Goal: Information Seeking & Learning: Check status

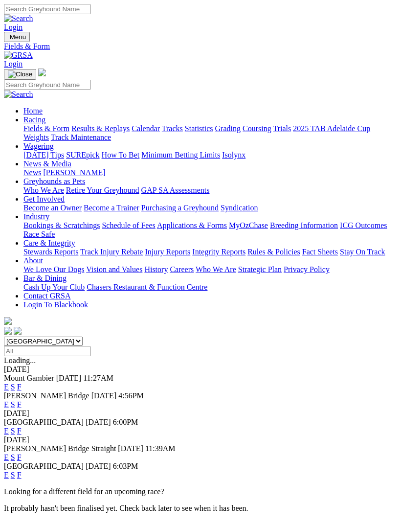
click at [22, 427] on link "F" at bounding box center [19, 431] width 4 height 8
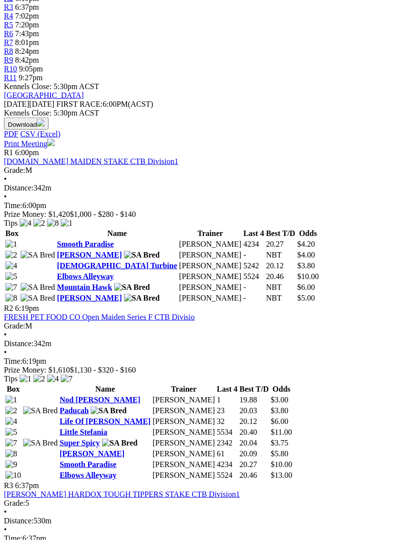
scroll to position [387, 0]
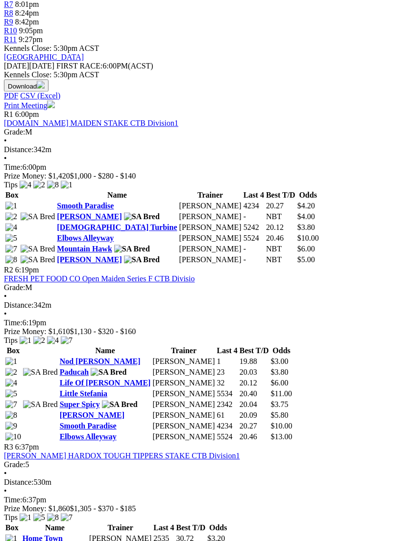
scroll to position [422, 0]
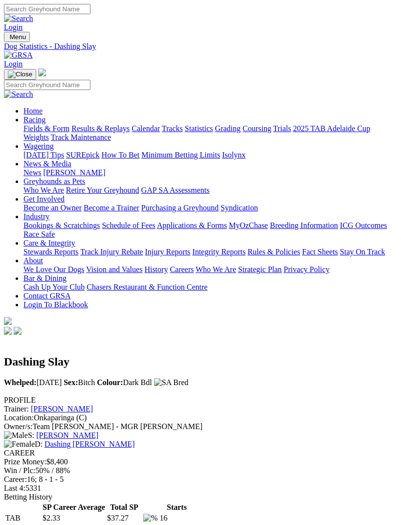
click at [8, 39] on img "Toggle navigation" at bounding box center [8, 39] width 0 height 0
click at [132, 133] on link "Calendar" at bounding box center [146, 128] width 28 height 8
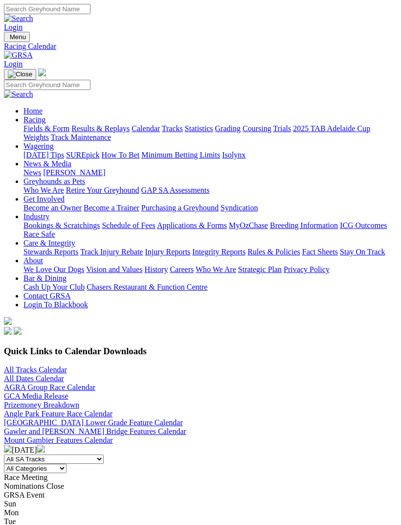
click at [18, 366] on link "All Tracks Calendar" at bounding box center [35, 370] width 63 height 8
click at [32, 366] on link "All Tracks Calendar" at bounding box center [35, 370] width 63 height 8
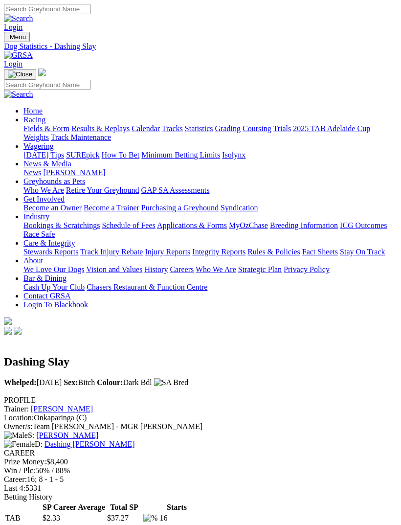
click at [8, 39] on img "Toggle navigation" at bounding box center [8, 39] width 0 height 0
click at [70, 132] on link "Fields & Form" at bounding box center [46, 128] width 46 height 8
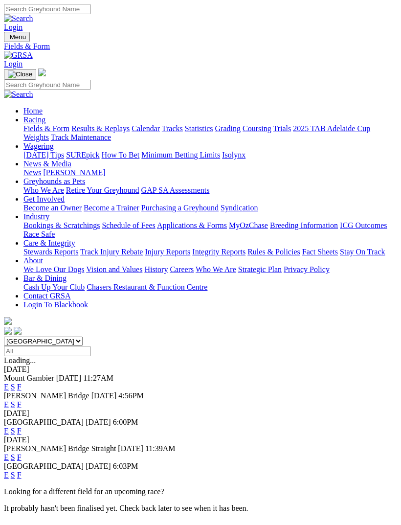
click at [22, 427] on link "F" at bounding box center [19, 431] width 4 height 8
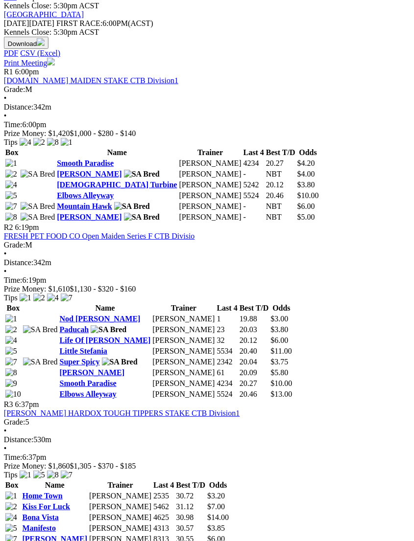
scroll to position [461, 5]
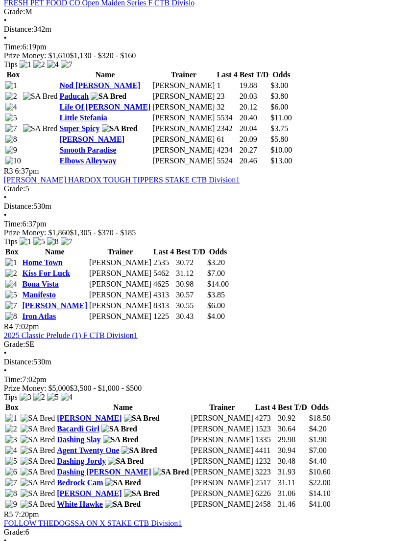
scroll to position [695, 5]
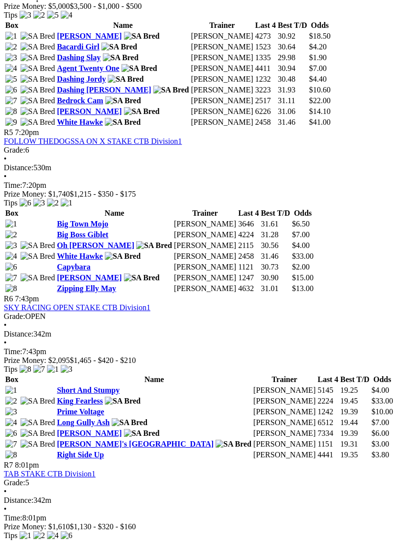
scroll to position [1054, 5]
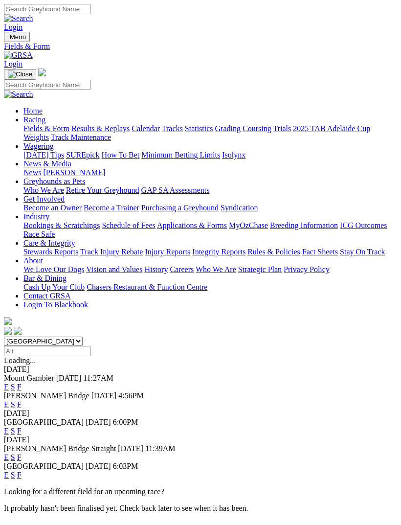
click at [8, 39] on img "Toggle navigation" at bounding box center [8, 39] width 0 height 0
click at [71, 133] on link "Results & Replays" at bounding box center [100, 128] width 58 height 8
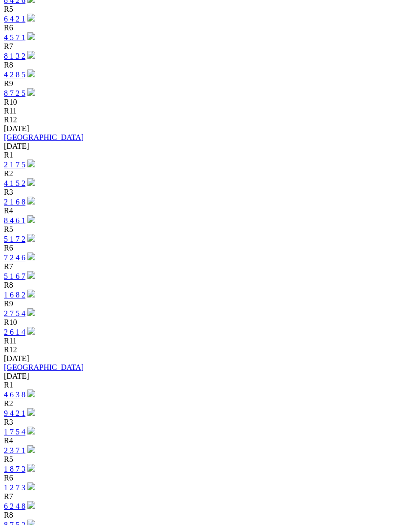
scroll to position [815, 0]
click at [25, 392] on link "4 6 3 8" at bounding box center [15, 396] width 22 height 8
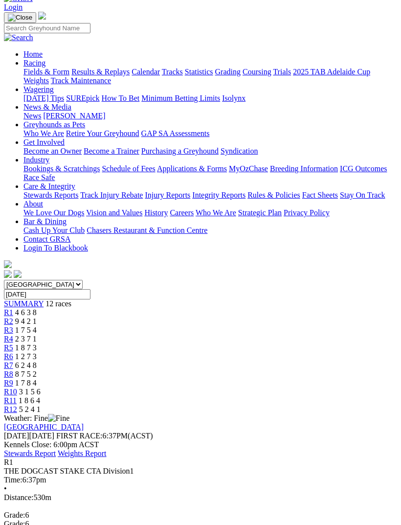
scroll to position [64, 0]
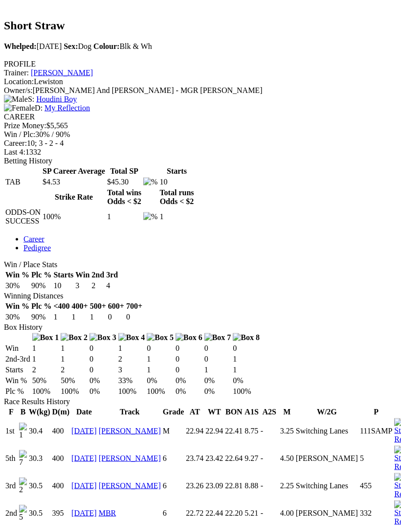
scroll to position [337, 0]
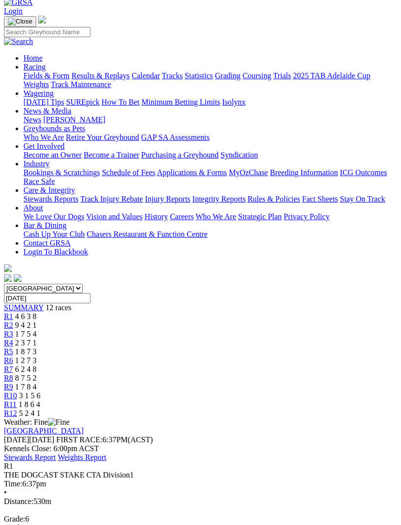
scroll to position [50, 0]
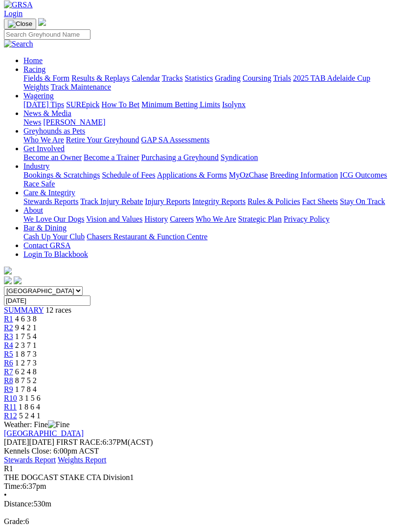
click at [13, 324] on span "R2" at bounding box center [8, 328] width 9 height 8
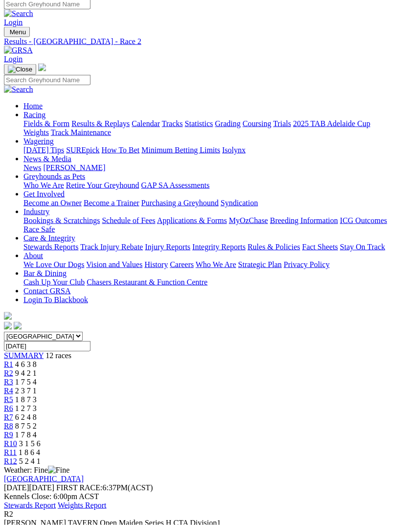
scroll to position [1, 0]
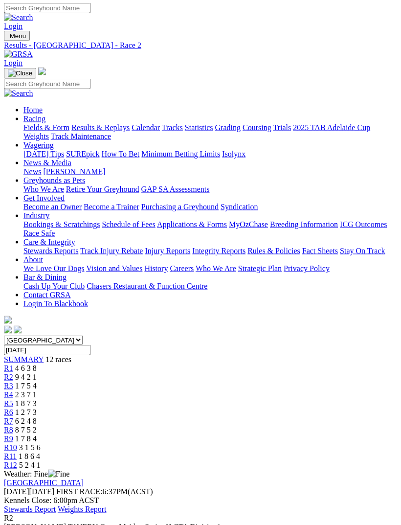
click at [13, 382] on span "R3" at bounding box center [8, 386] width 9 height 8
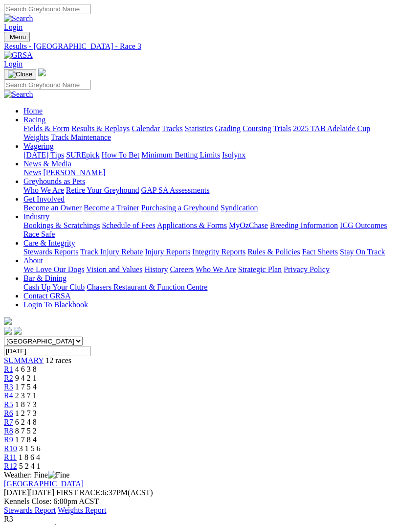
scroll to position [23, 0]
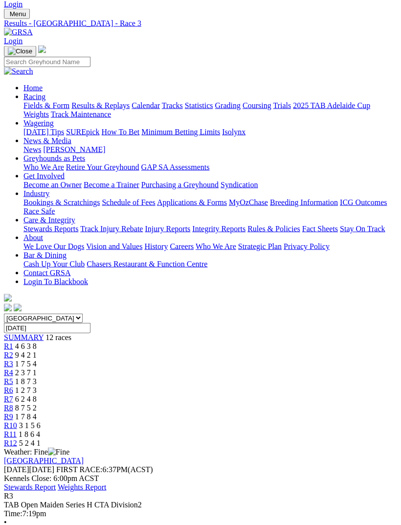
click at [13, 369] on link "R4" at bounding box center [8, 373] width 9 height 8
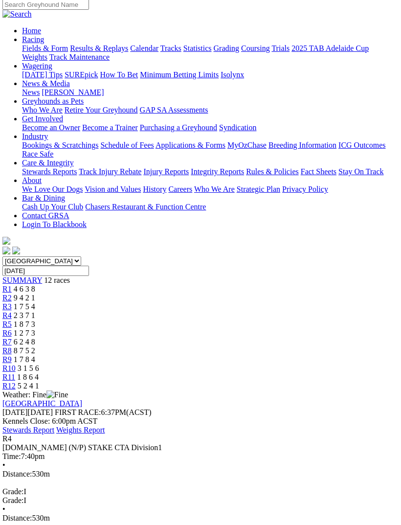
scroll to position [40, 1]
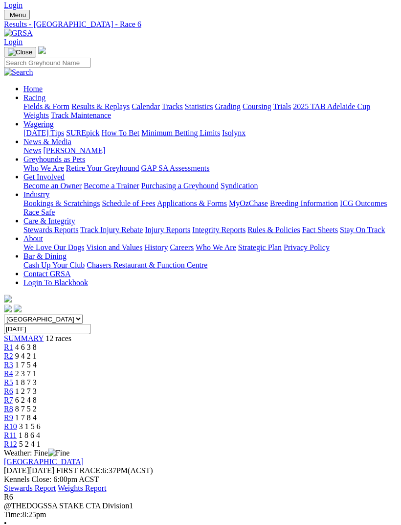
scroll to position [23, 0]
click at [13, 396] on span "R7" at bounding box center [8, 400] width 9 height 8
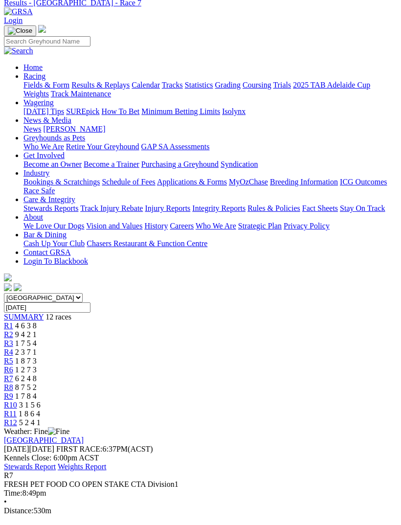
scroll to position [43, 0]
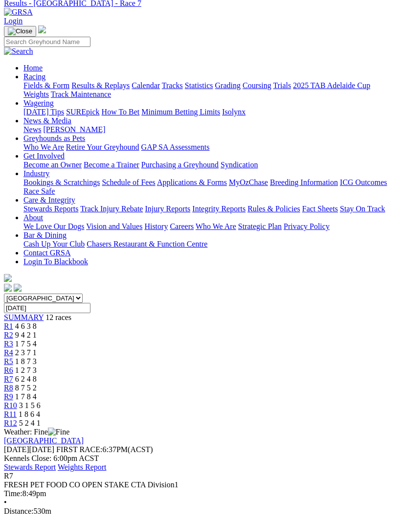
click at [37, 384] on span "8 7 5 2" at bounding box center [26, 388] width 22 height 8
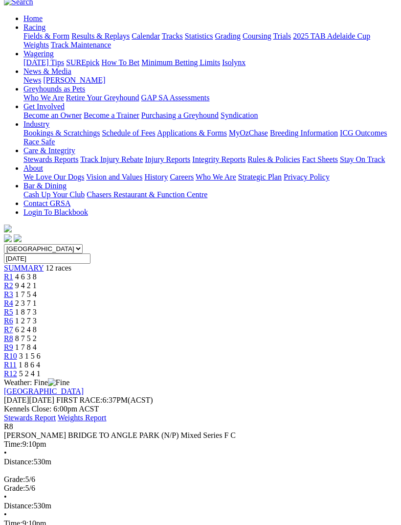
scroll to position [95, 0]
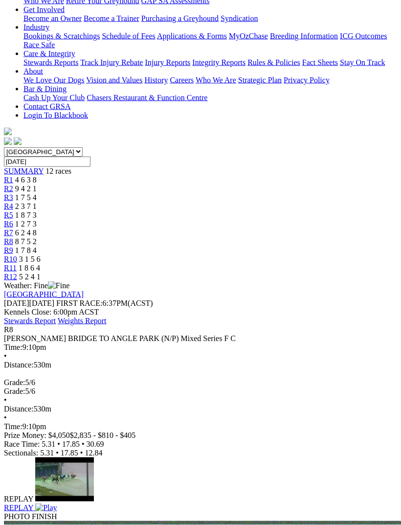
scroll to position [228, 0]
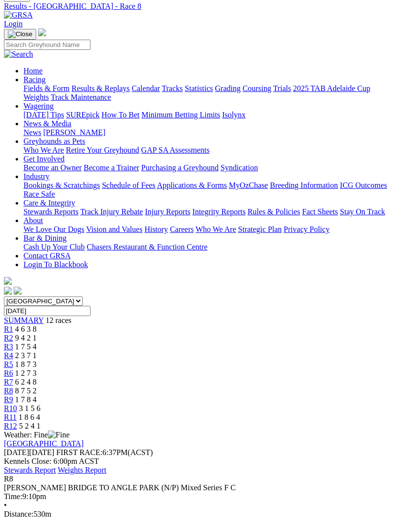
scroll to position [34, 0]
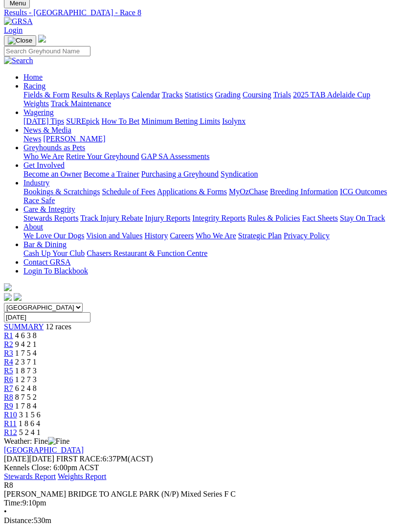
click at [37, 402] on span "1 7 8 4" at bounding box center [26, 406] width 22 height 8
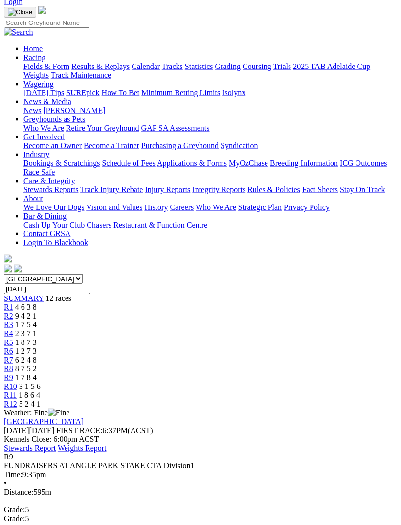
scroll to position [65, 0]
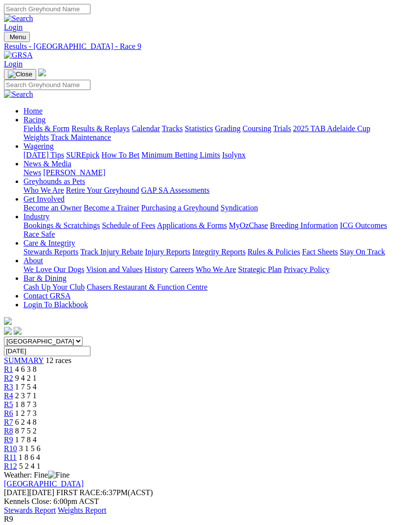
scroll to position [96, 0]
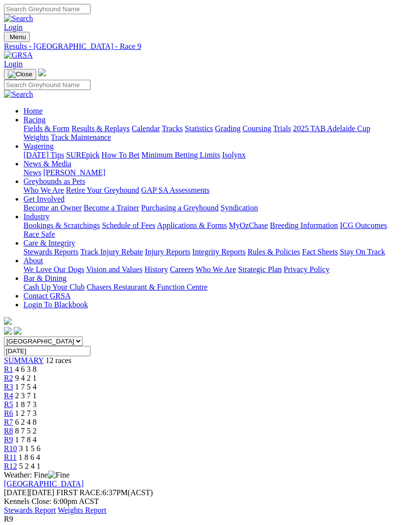
scroll to position [96, 0]
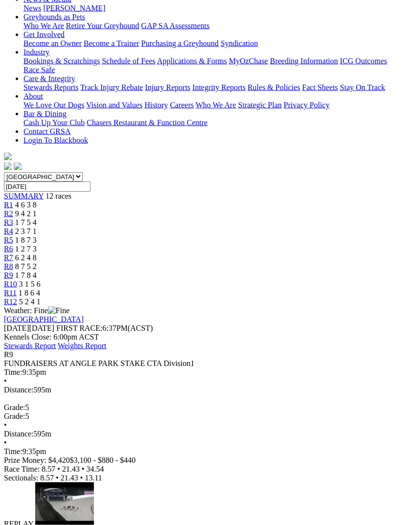
scroll to position [165, 0]
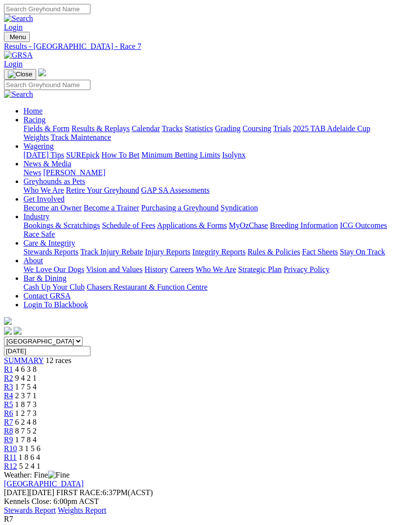
scroll to position [74, 0]
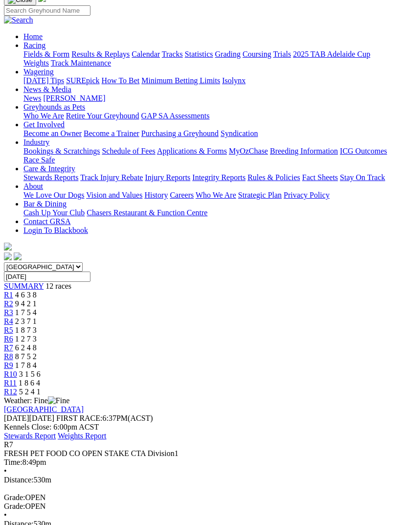
click at [37, 352] on span "8 7 5 2" at bounding box center [26, 356] width 22 height 8
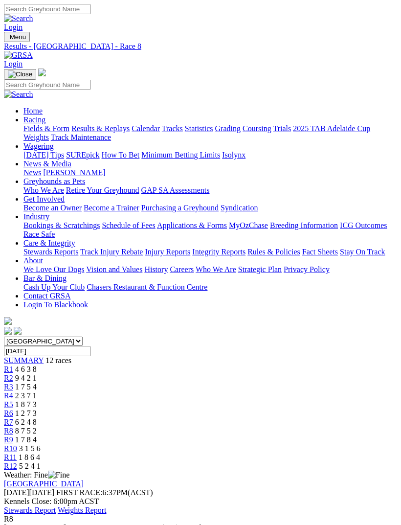
click at [13, 436] on span "R9" at bounding box center [8, 440] width 9 height 8
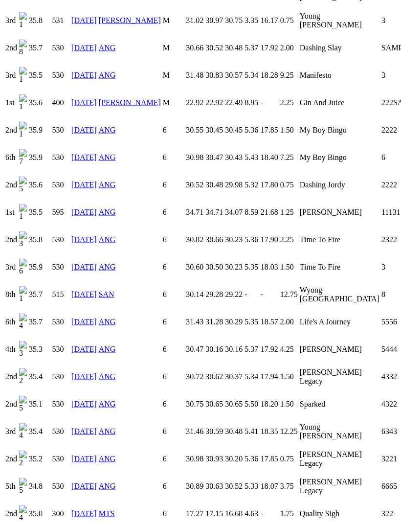
scroll to position [876, 0]
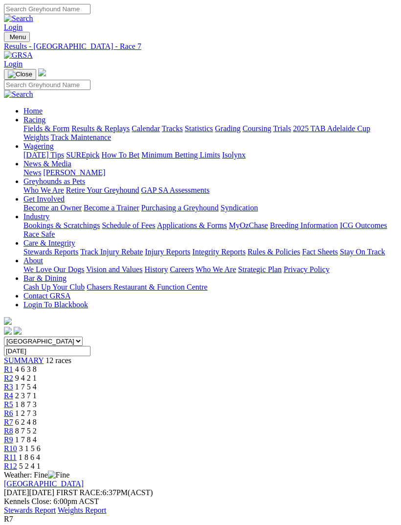
scroll to position [74, 0]
